Goal: Transaction & Acquisition: Purchase product/service

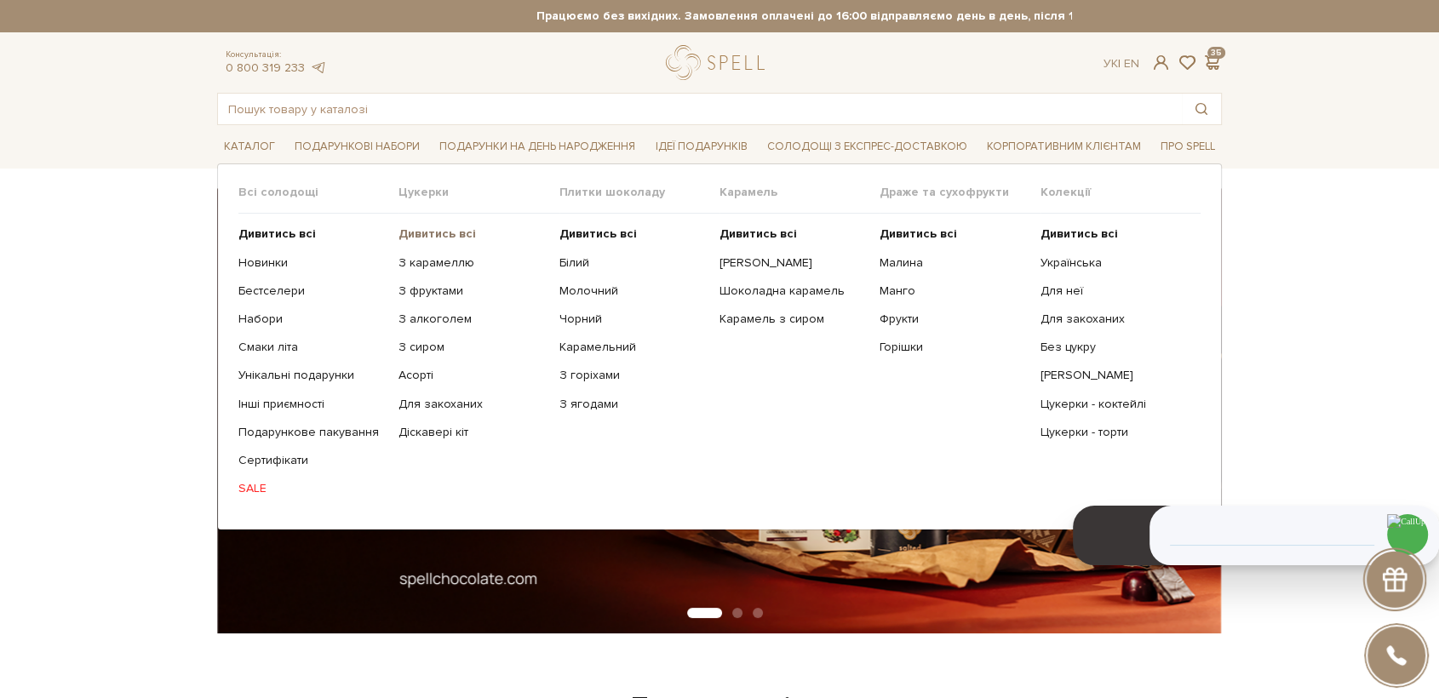
click at [444, 227] on b "Дивитись всі" at bounding box center [436, 233] width 77 height 14
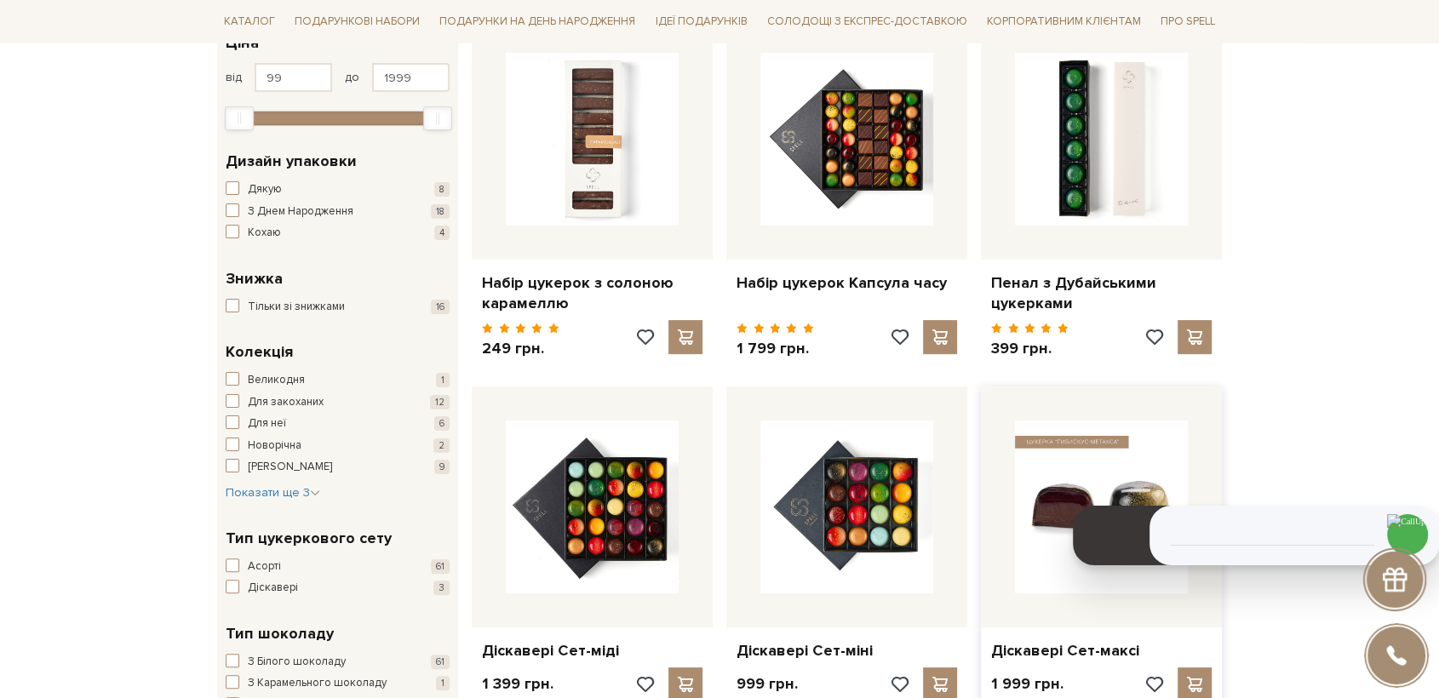
scroll to position [378, 0]
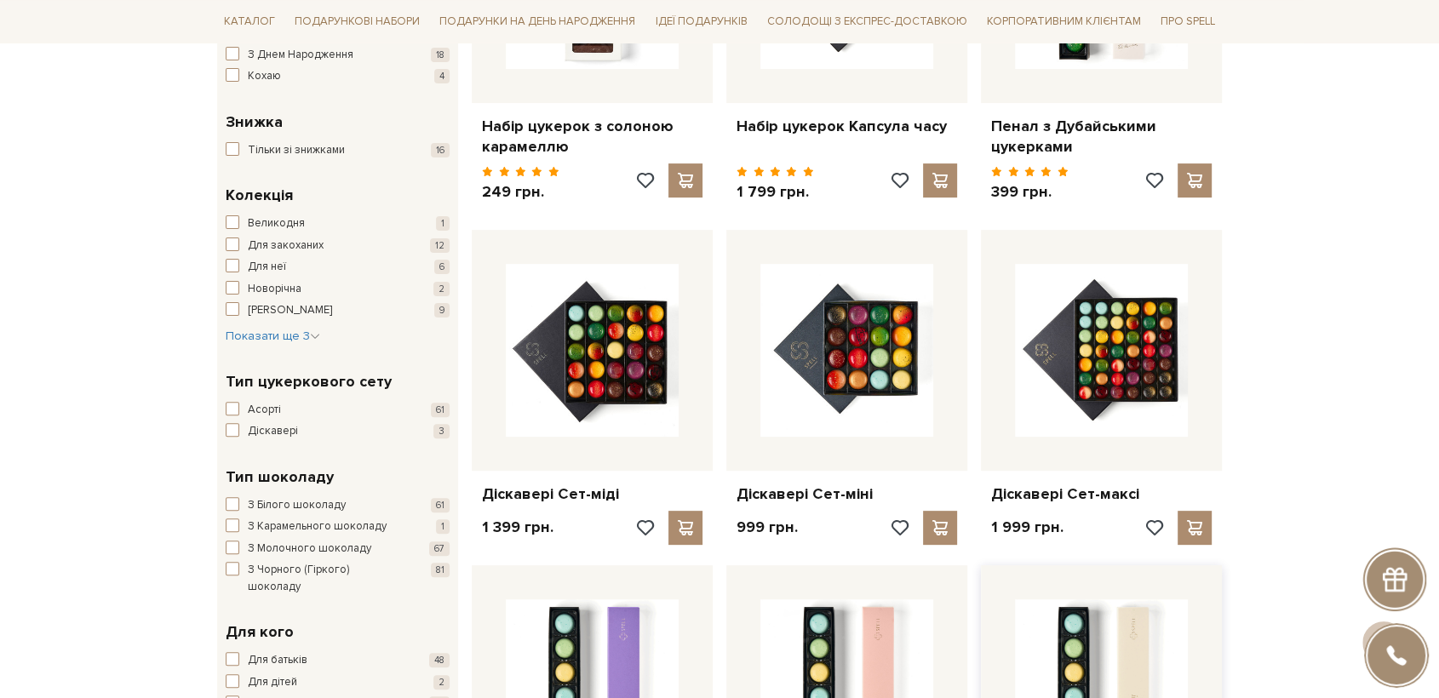
drag, startPoint x: 1154, startPoint y: 526, endPoint x: 1199, endPoint y: 690, distance: 169.6
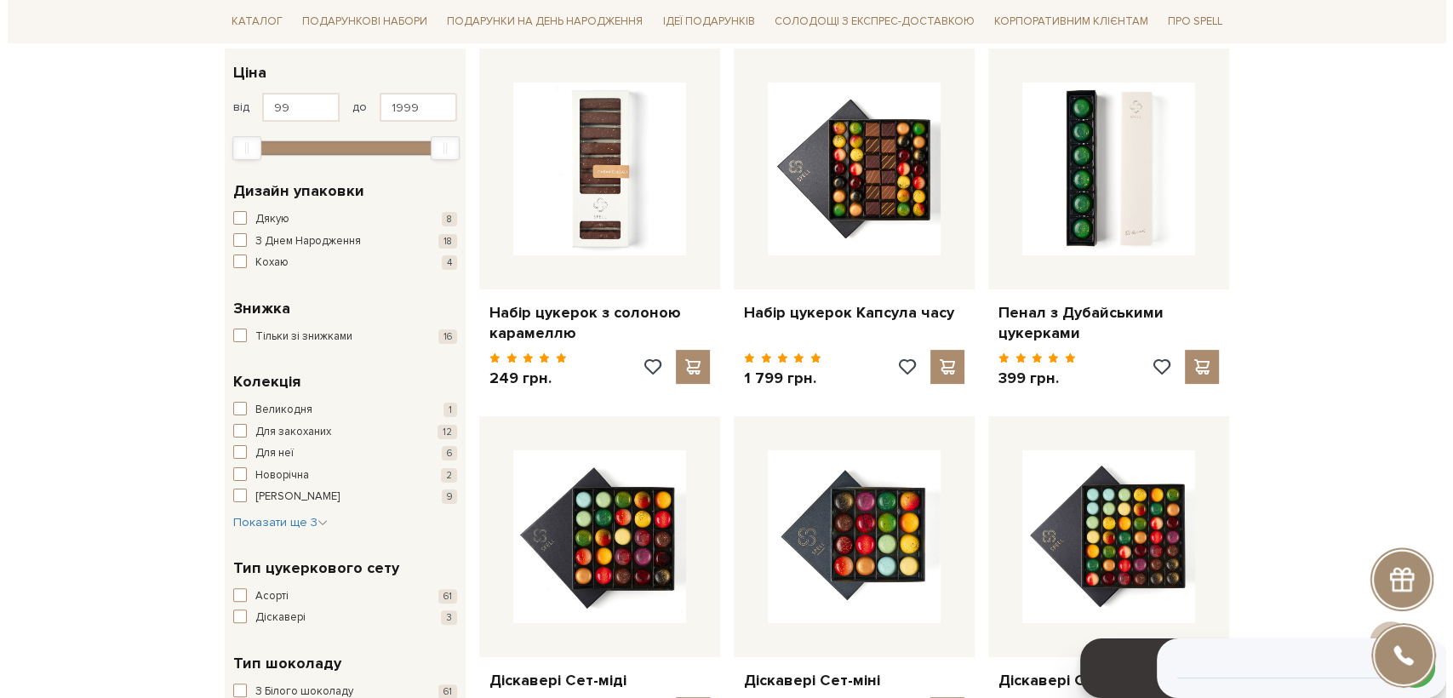
scroll to position [0, 0]
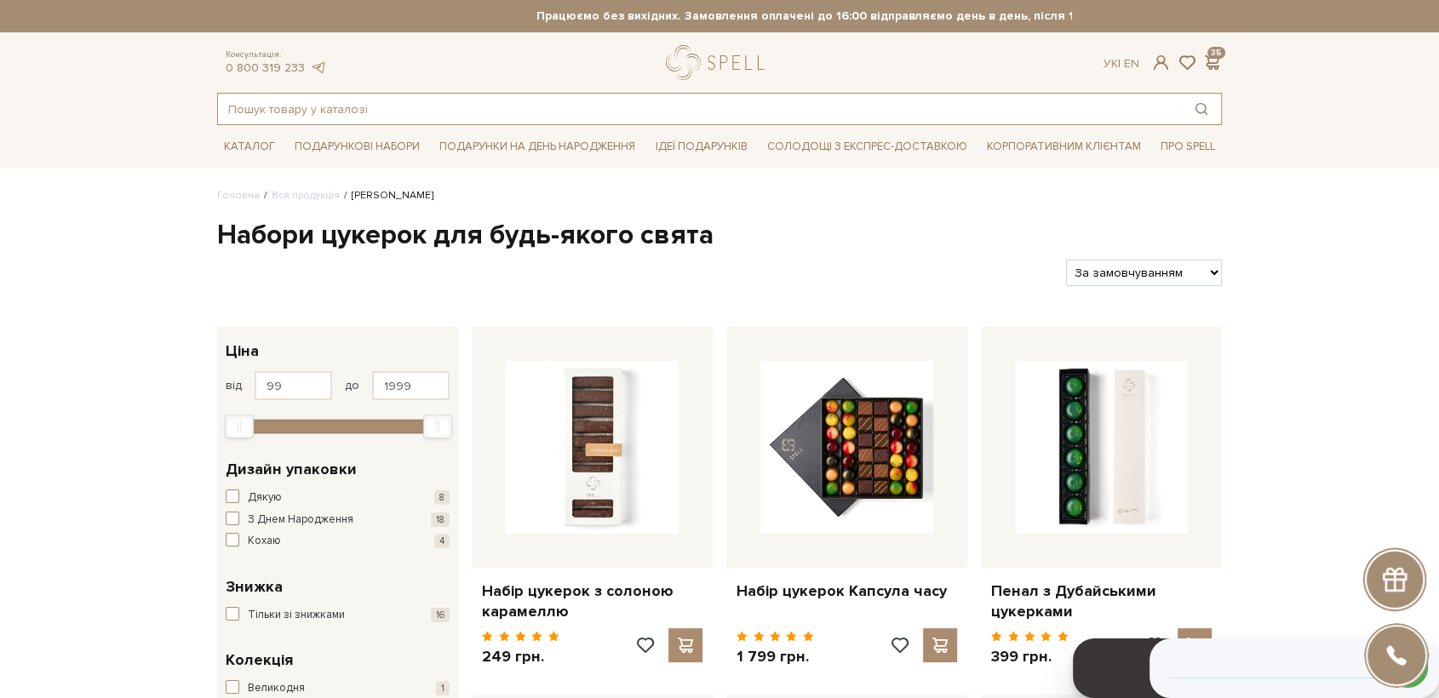
click at [312, 116] on input "text" at bounding box center [700, 109] width 964 height 31
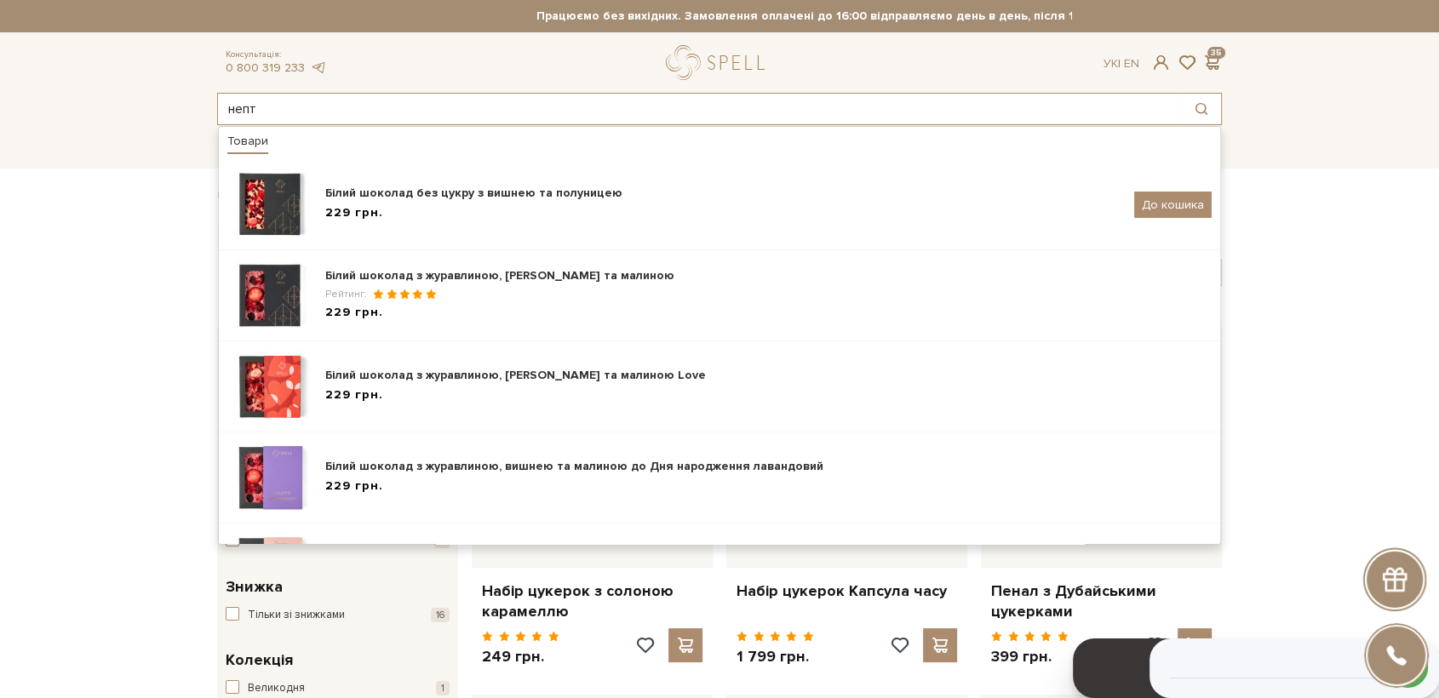
type input "непт"
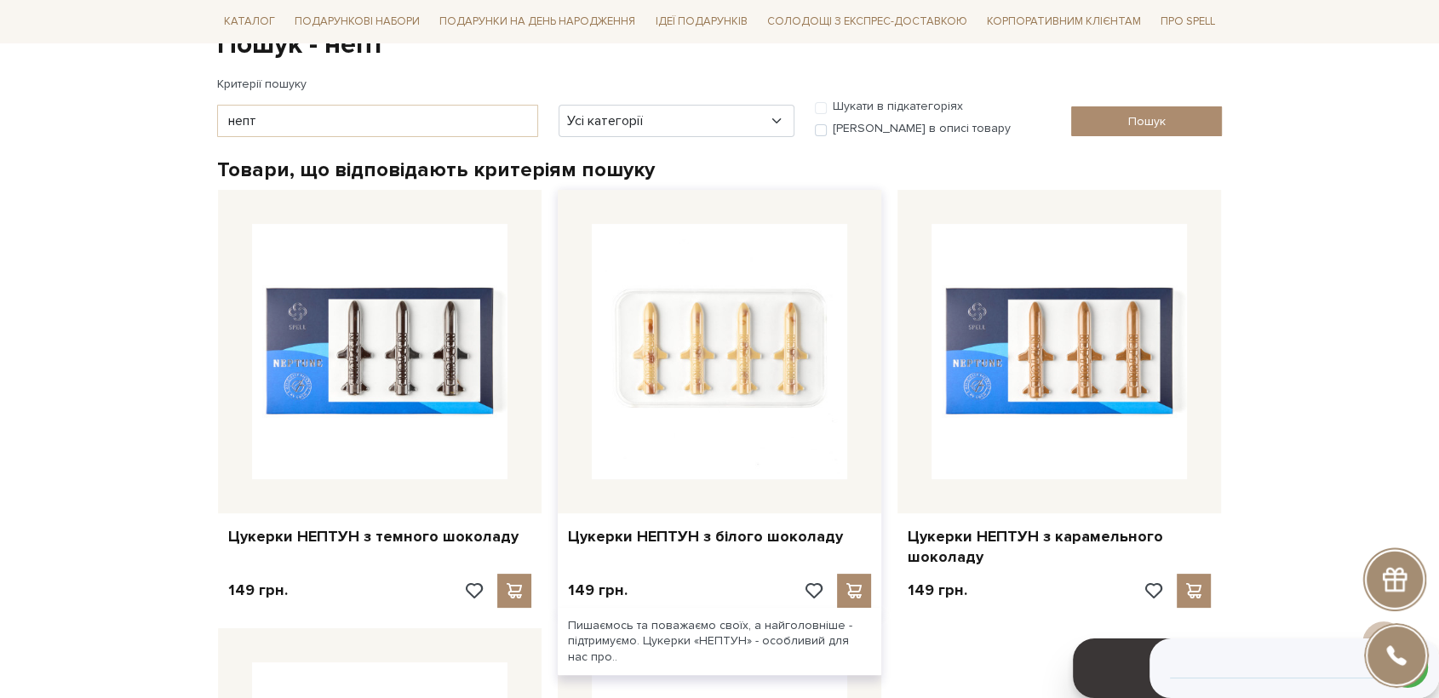
scroll to position [189, 0]
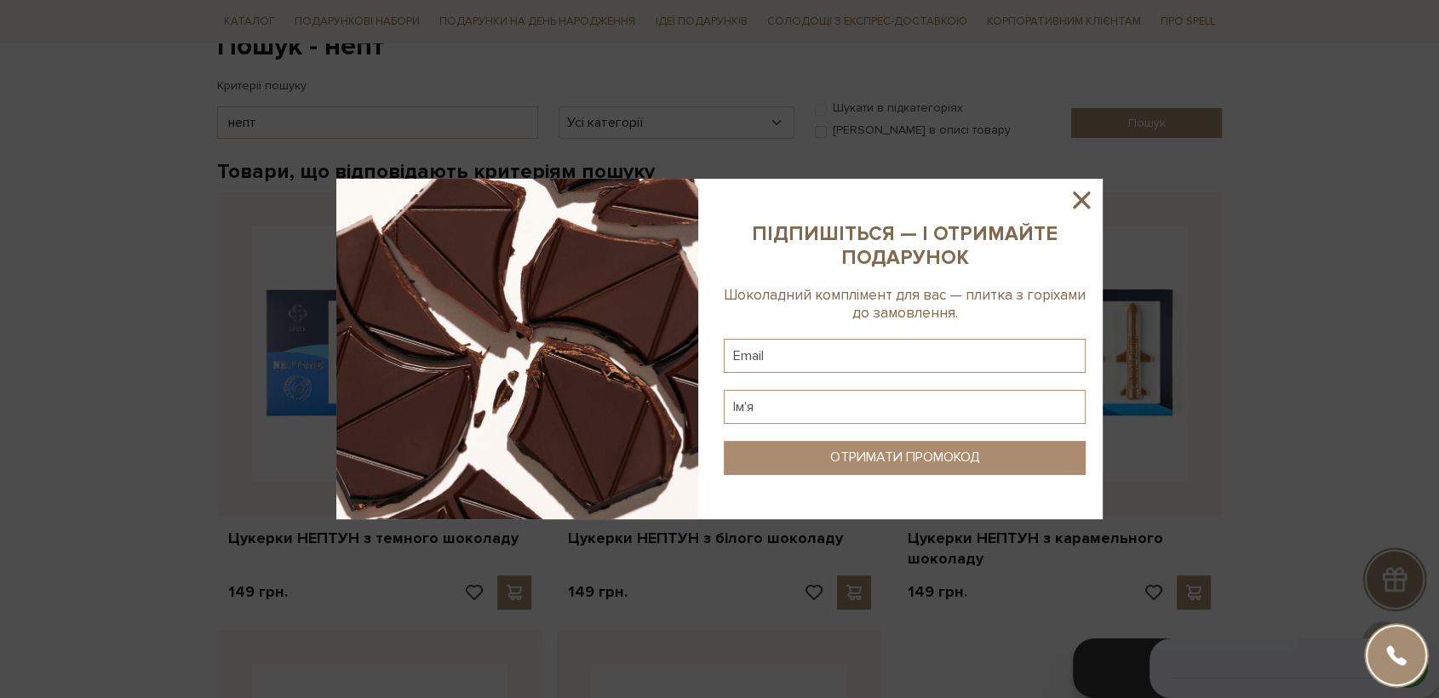
click at [1073, 195] on icon at bounding box center [1081, 200] width 29 height 29
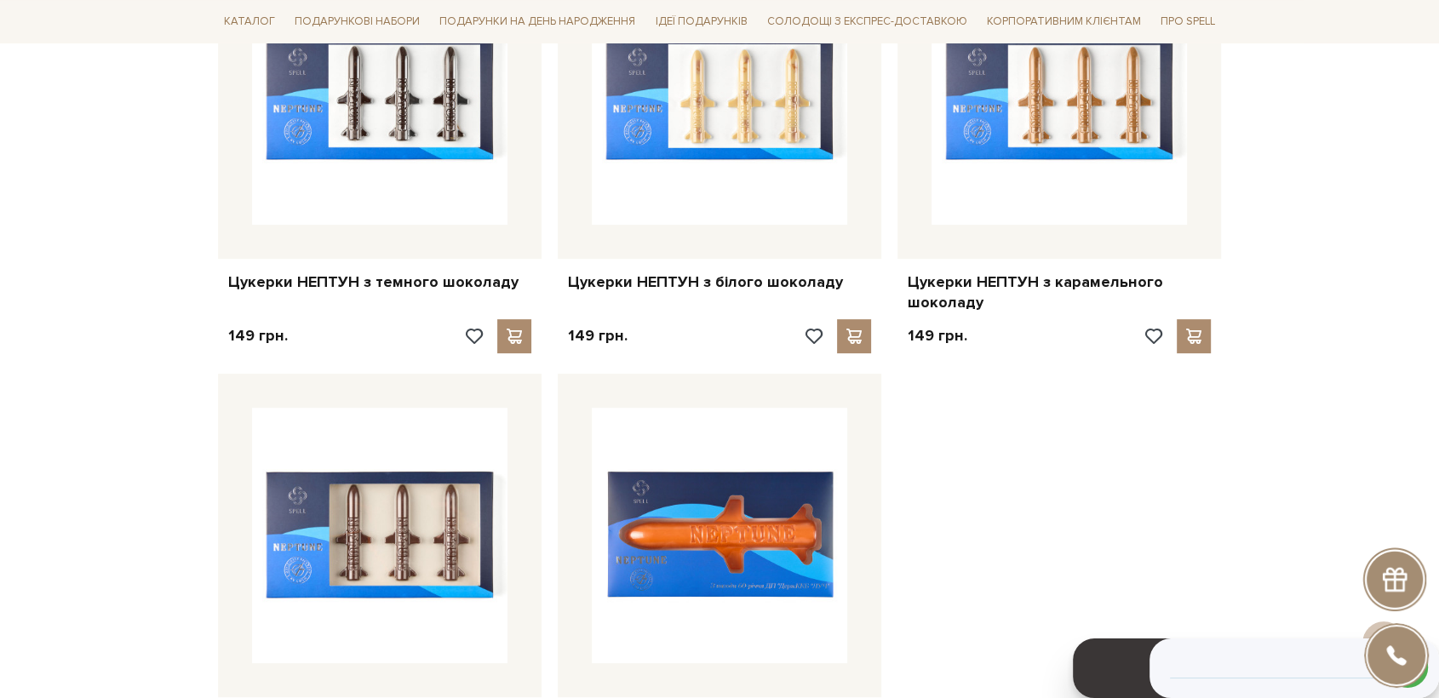
scroll to position [94, 0]
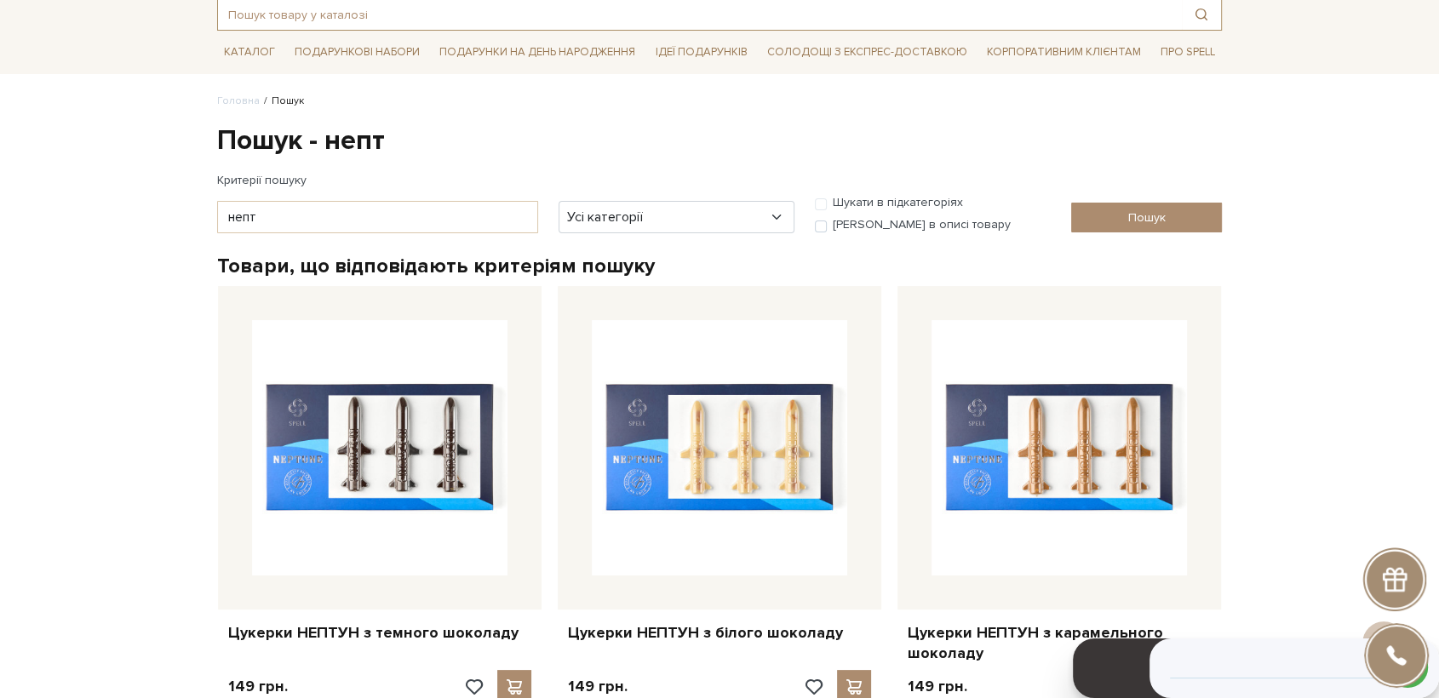
click at [403, 20] on input "text" at bounding box center [700, 14] width 964 height 31
type input "кава"
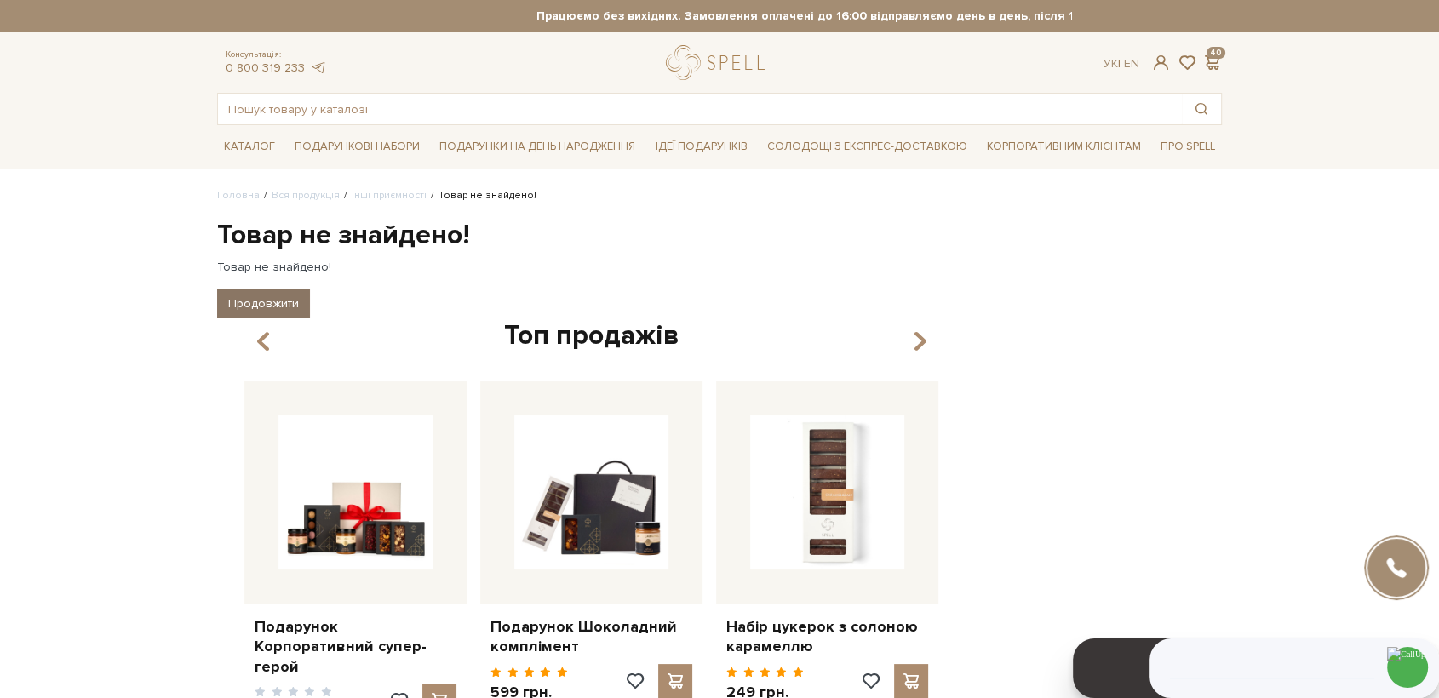
click at [278, 302] on link "Продовжити" at bounding box center [263, 304] width 93 height 30
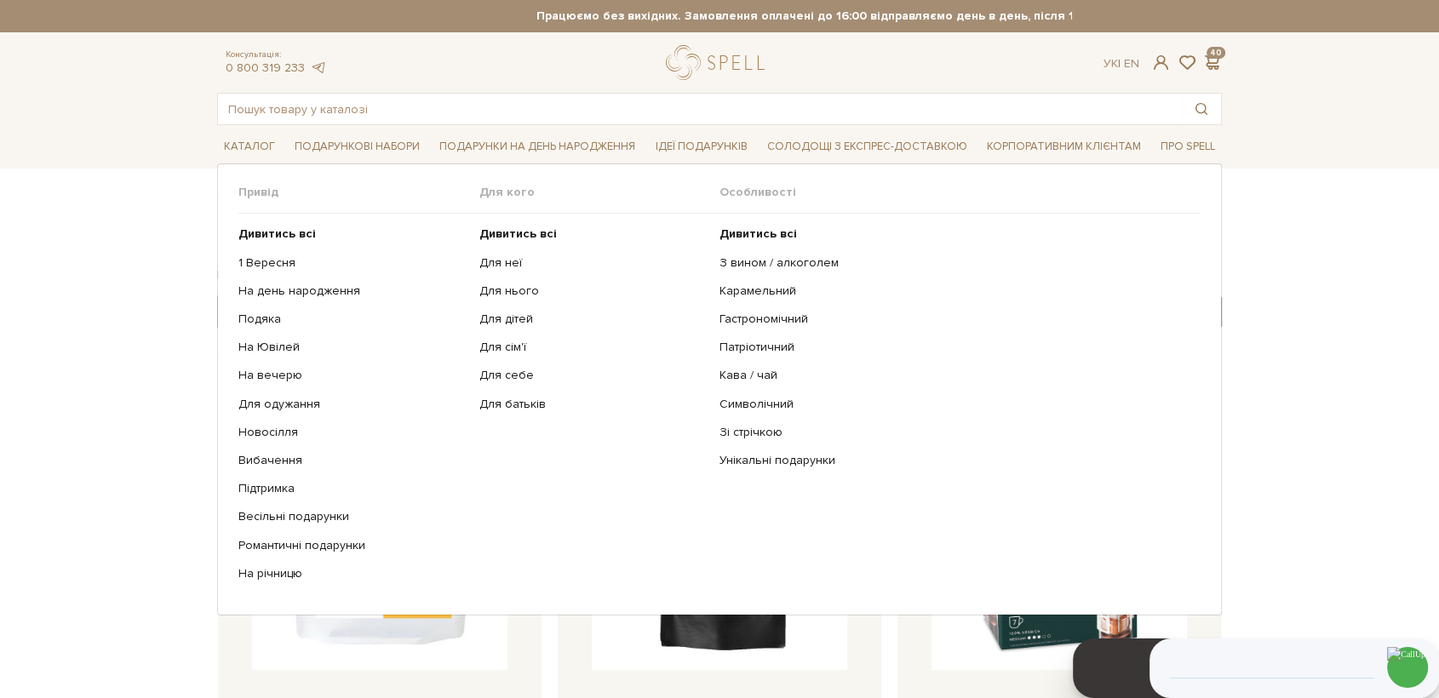
scroll to position [378, 0]
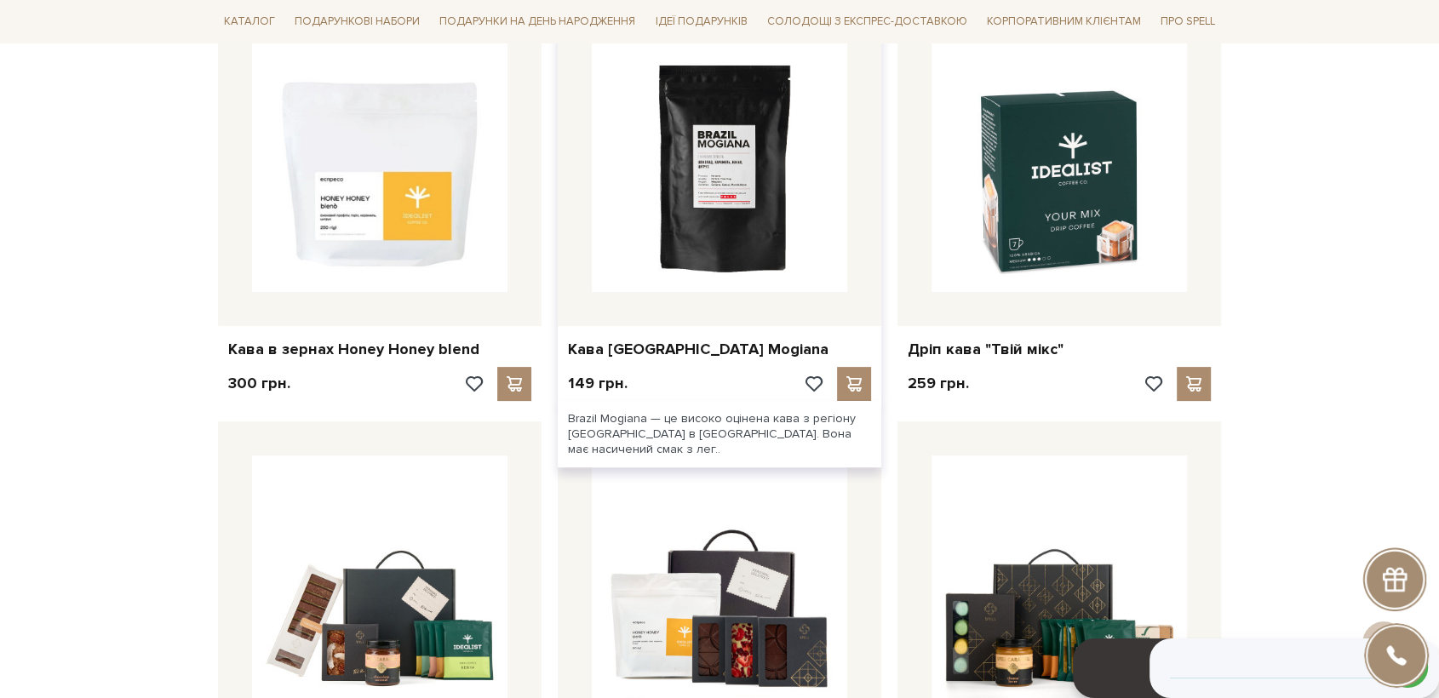
click at [710, 146] on img at bounding box center [719, 164] width 255 height 255
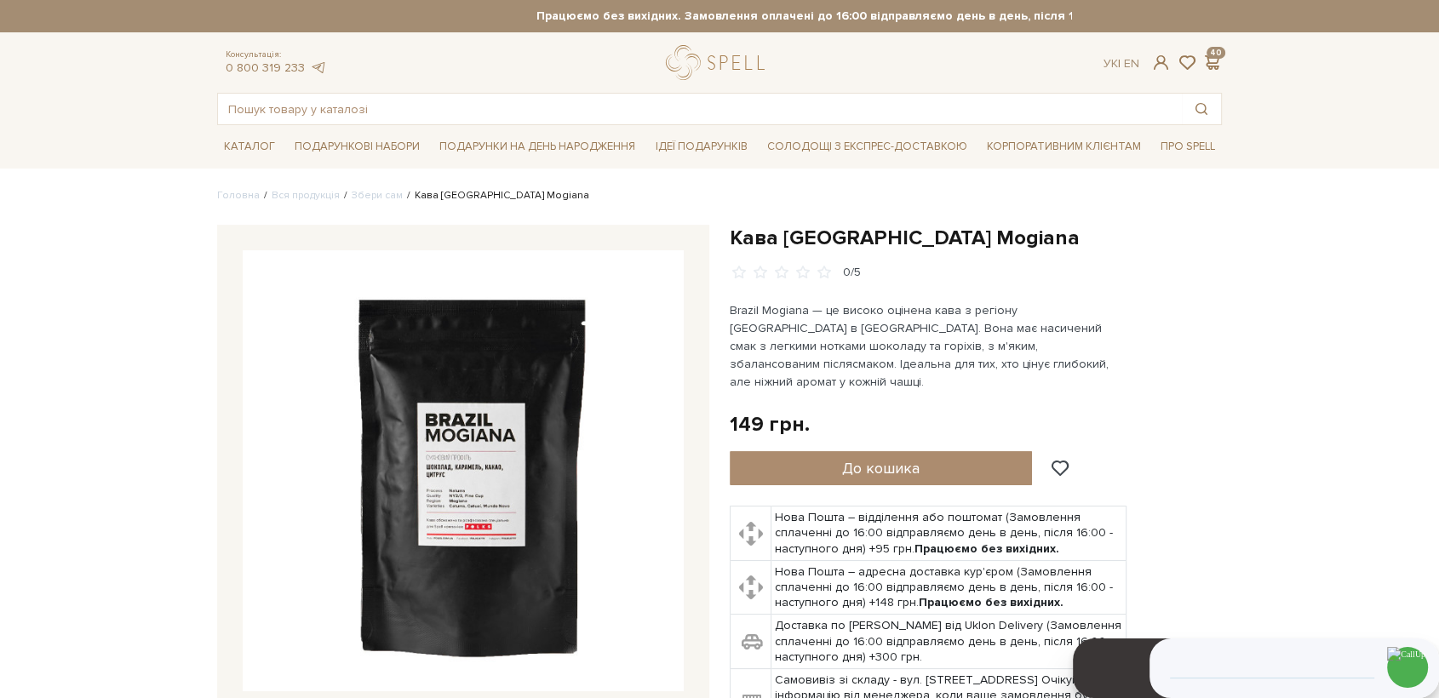
click at [494, 462] on img at bounding box center [463, 470] width 441 height 441
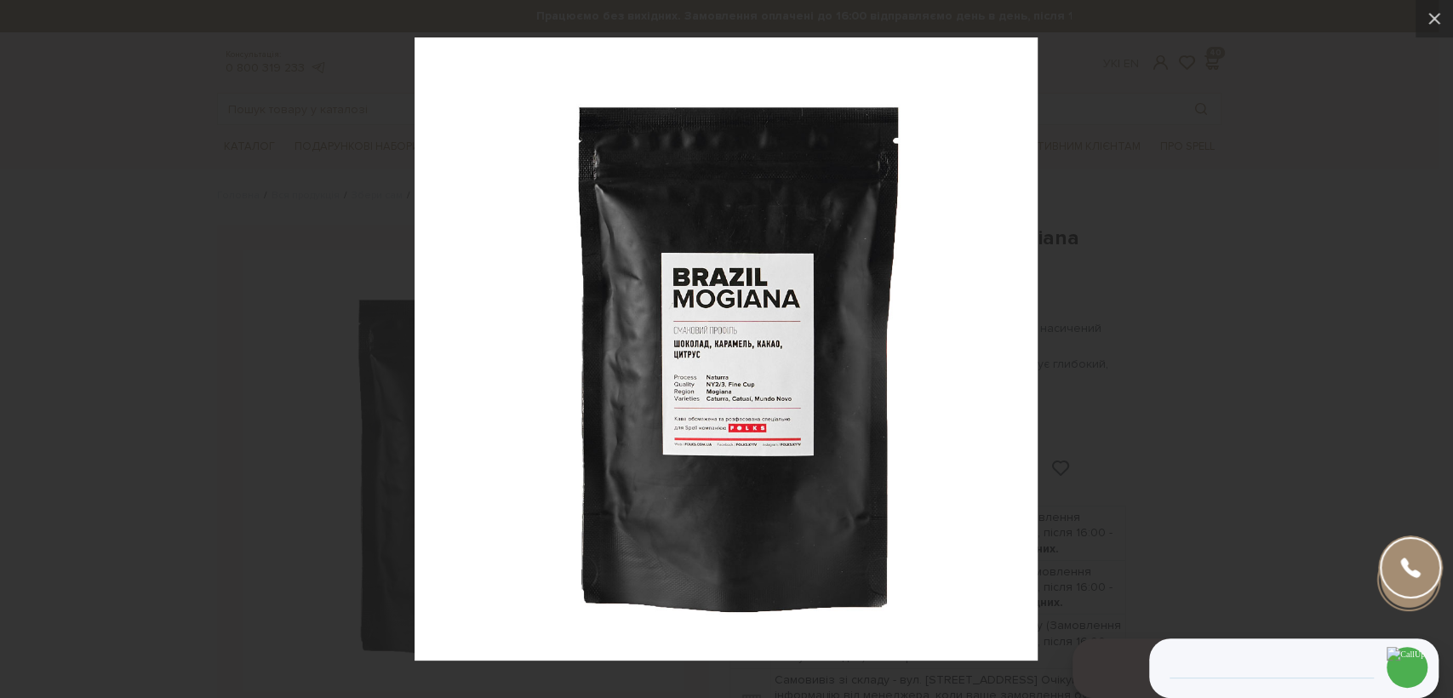
drag, startPoint x: 1091, startPoint y: 303, endPoint x: 1060, endPoint y: 289, distance: 34.3
click at [1093, 303] on div at bounding box center [726, 349] width 1453 height 698
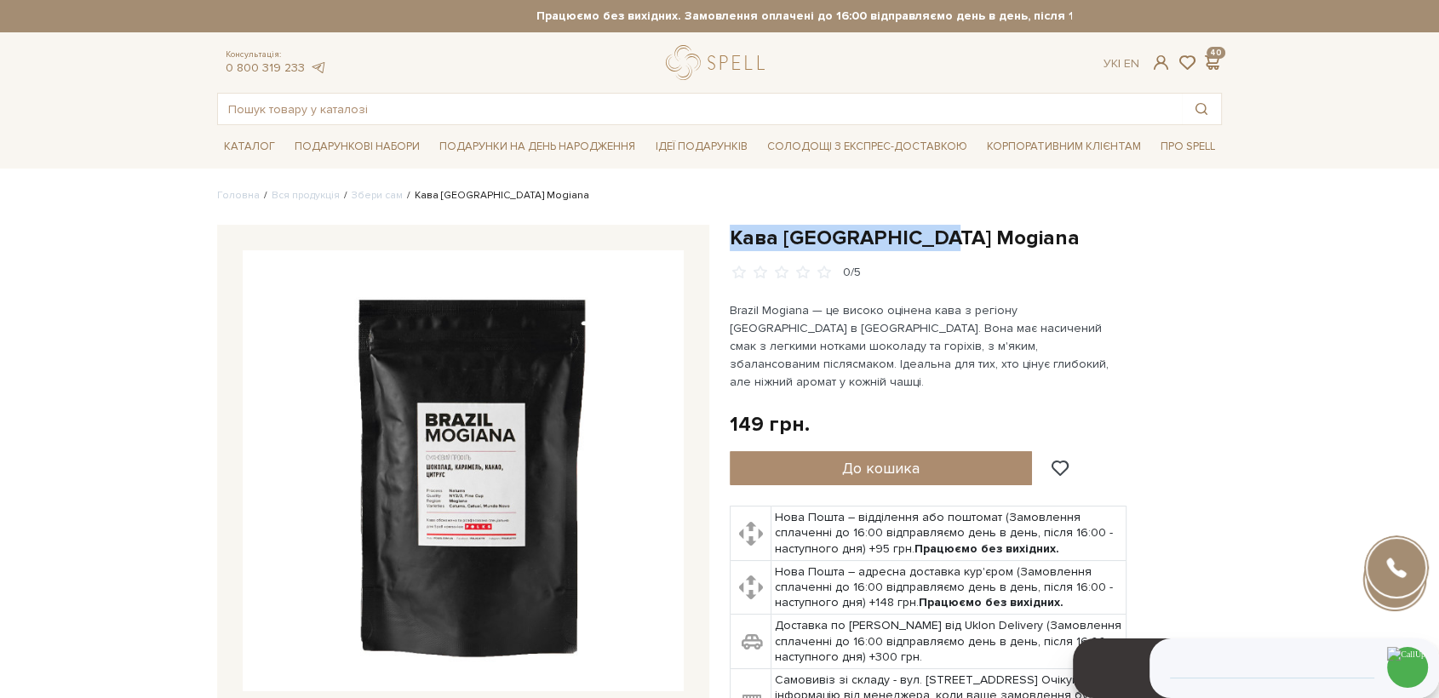
drag, startPoint x: 939, startPoint y: 236, endPoint x: 727, endPoint y: 237, distance: 212.0
click at [727, 237] on div "Кава Brazil Mogiana 0/5" at bounding box center [975, 492] width 512 height 535
copy h1 "Кава [GEOGRAPHIC_DATA] Mogiana"
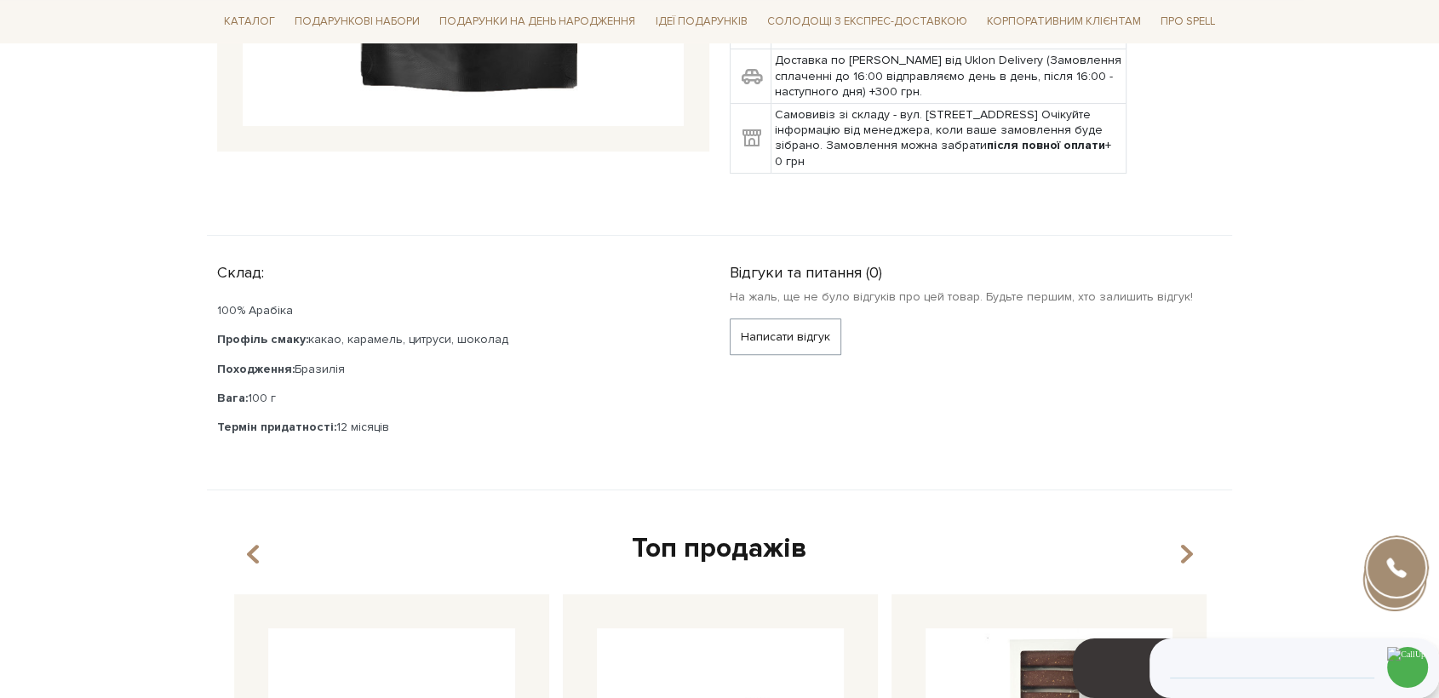
scroll to position [567, 0]
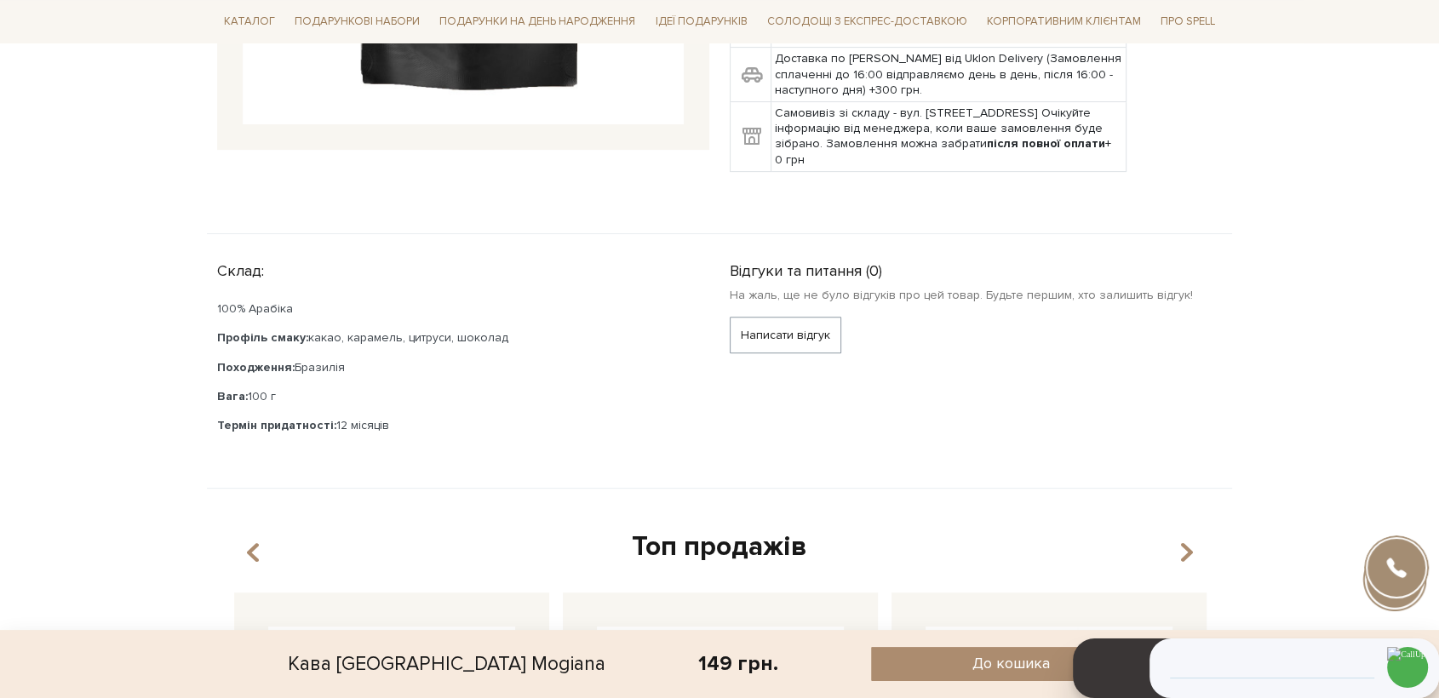
click at [278, 389] on p "Вага: 100 г" at bounding box center [453, 396] width 472 height 15
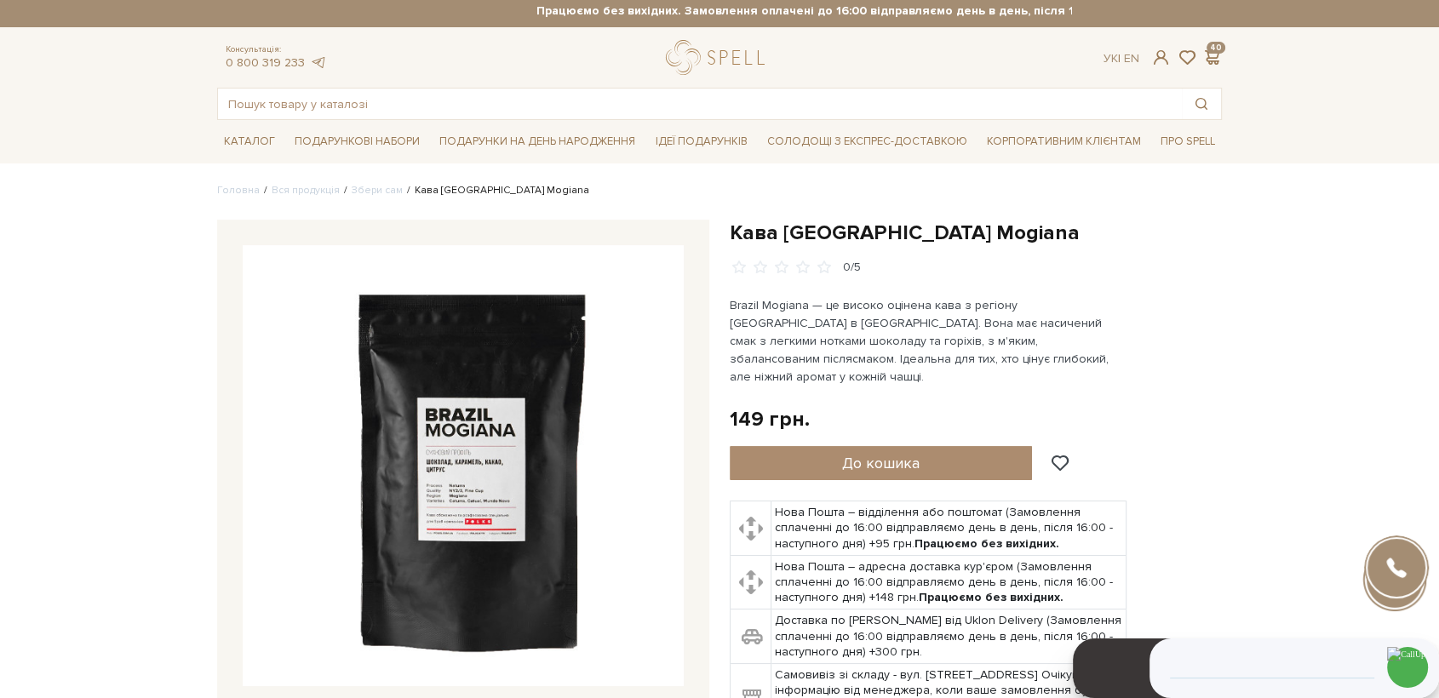
scroll to position [0, 0]
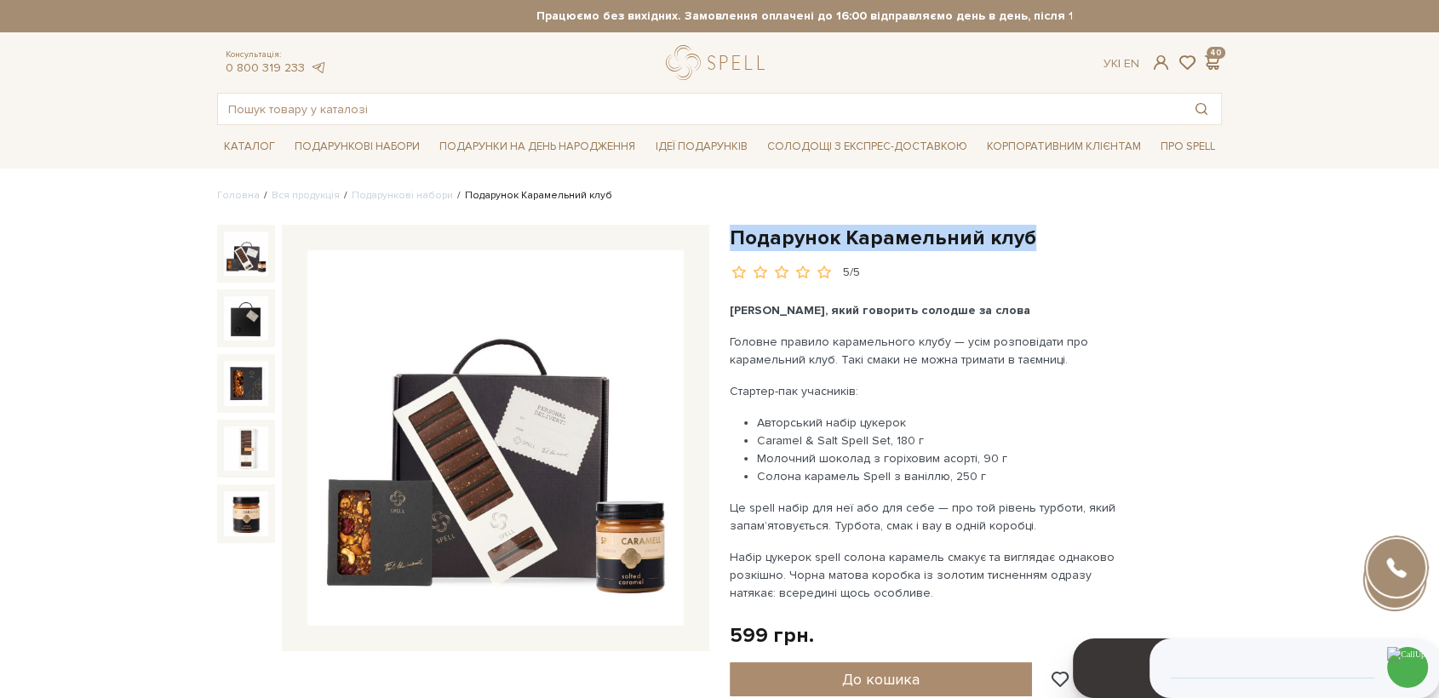
drag, startPoint x: 735, startPoint y: 235, endPoint x: 1030, endPoint y: 243, distance: 295.5
click at [1030, 243] on h1 "Подарунок Карамельний клуб" at bounding box center [976, 238] width 492 height 26
